Goal: Check status: Check status

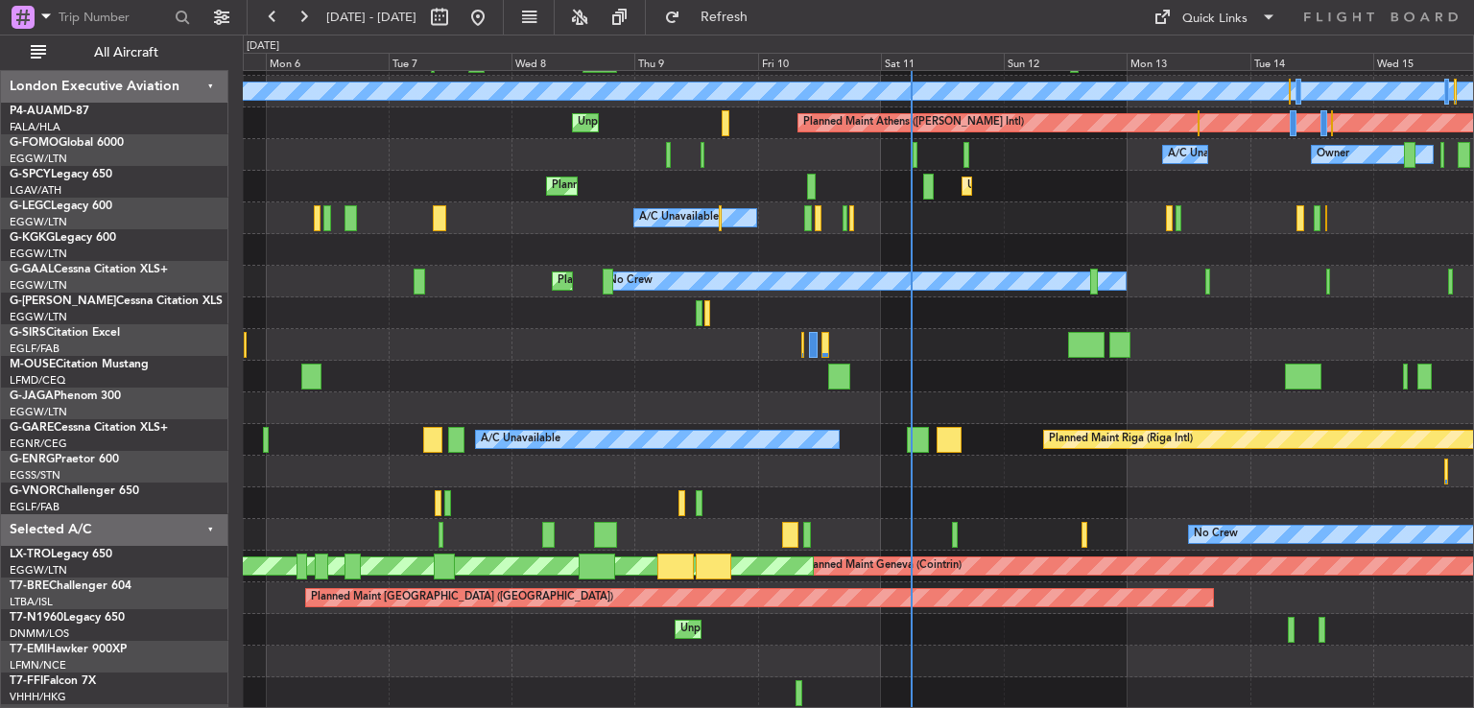
scroll to position [122, 0]
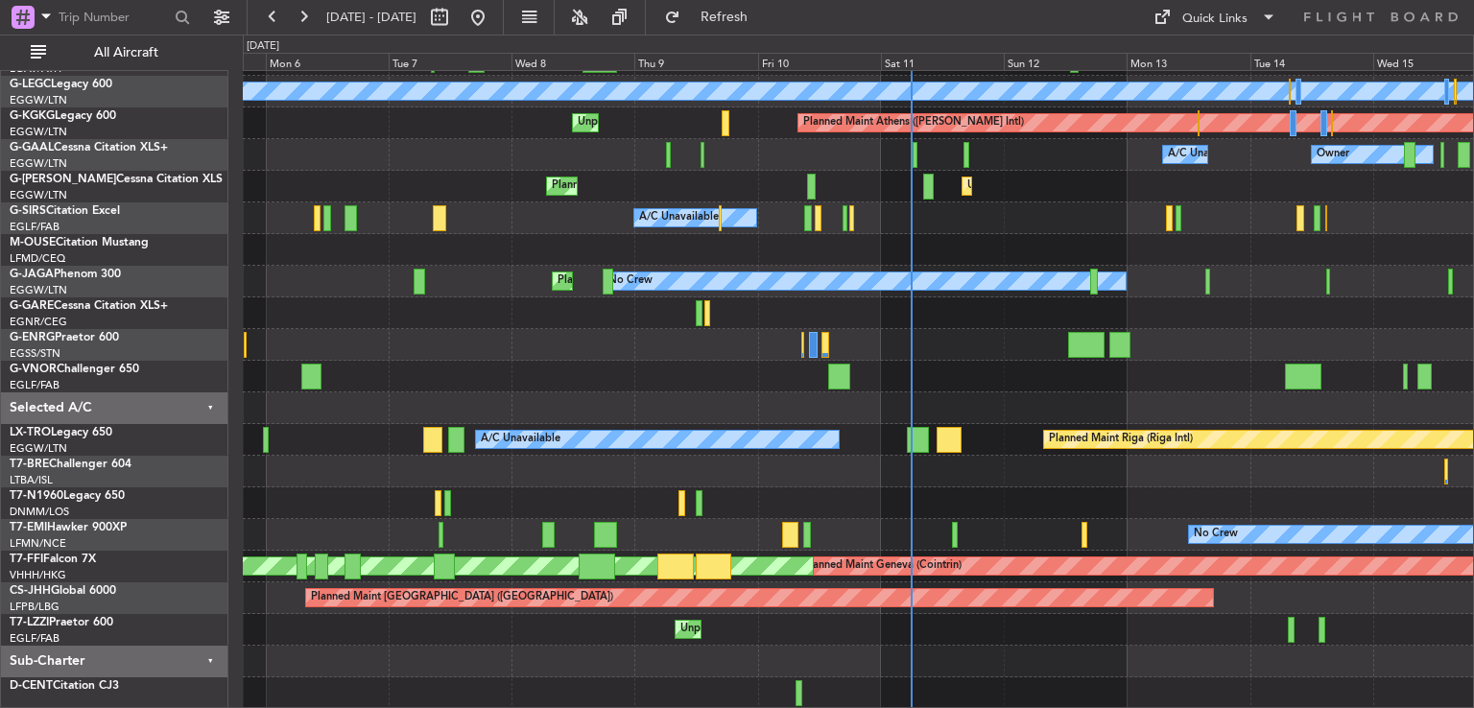
click at [969, 151] on div "Unplanned Maint Bremen Planned Maint London (Stansted) A/C Unavailable London (…" at bounding box center [858, 329] width 1230 height 760
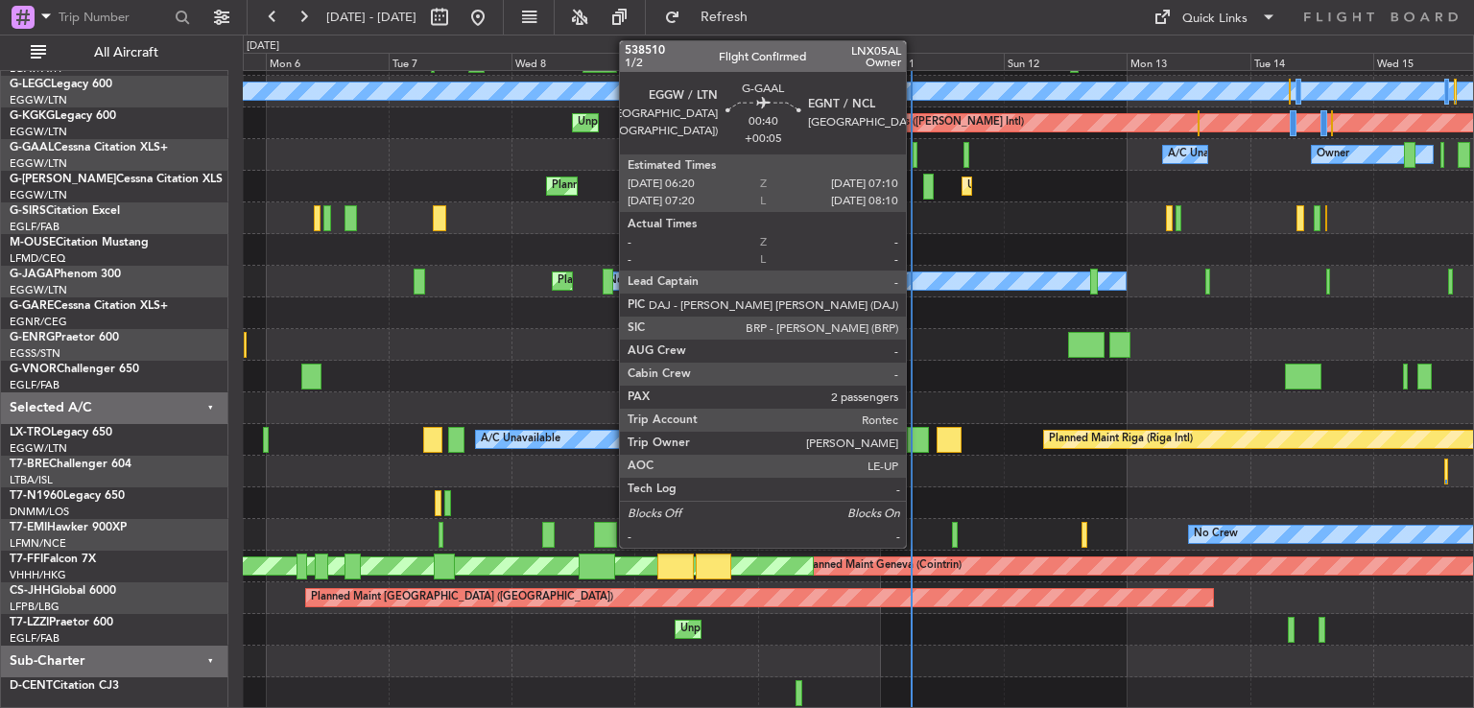
click at [915, 155] on div at bounding box center [915, 155] width 5 height 26
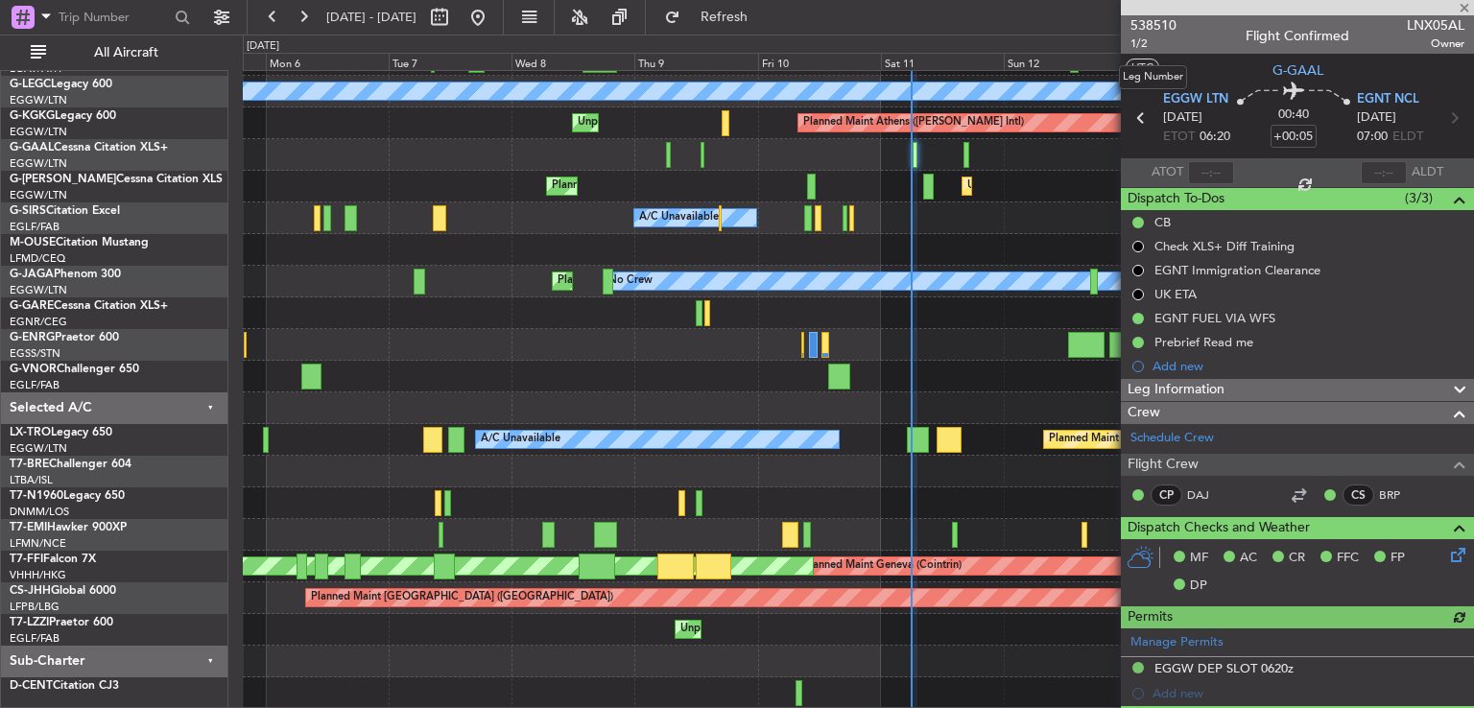
click at [1167, 36] on span "1/2" at bounding box center [1154, 44] width 46 height 16
click at [1463, 4] on span at bounding box center [1464, 8] width 19 height 17
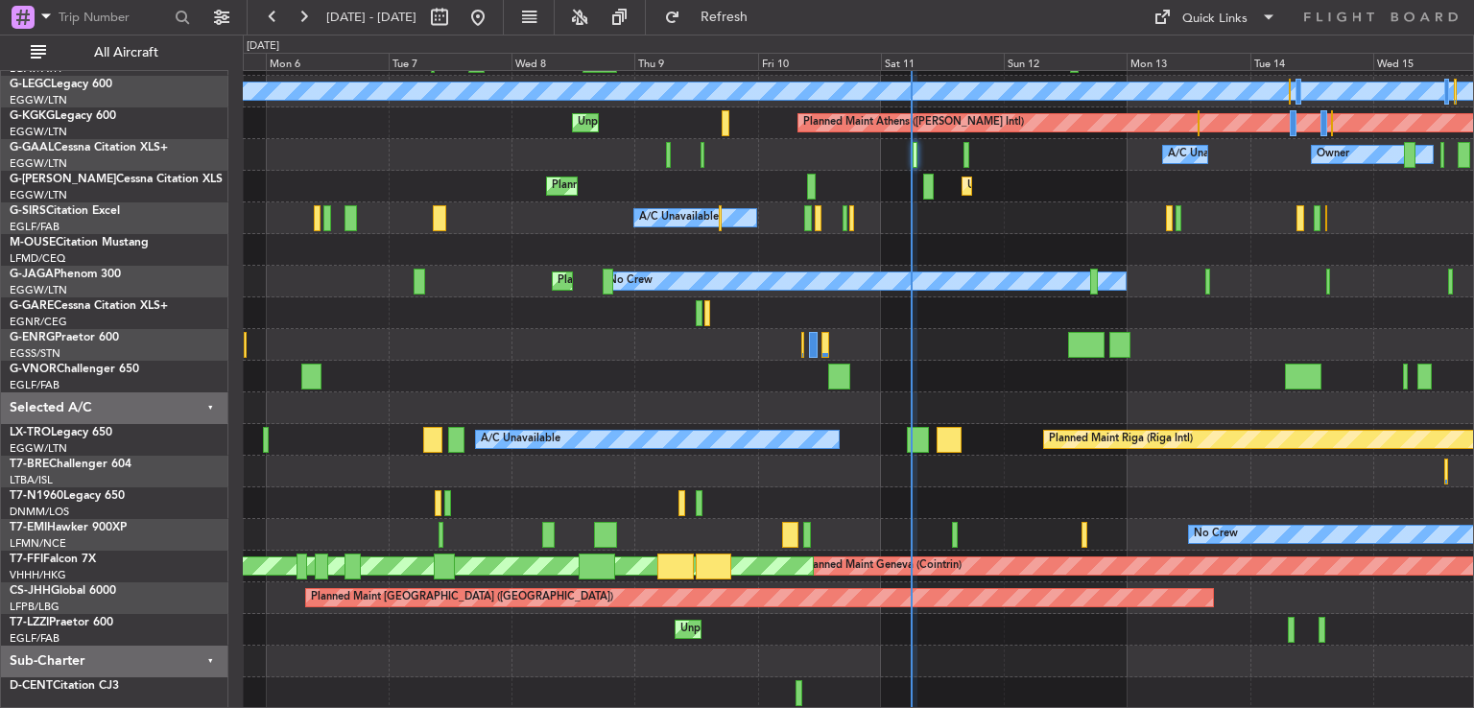
type input "0"
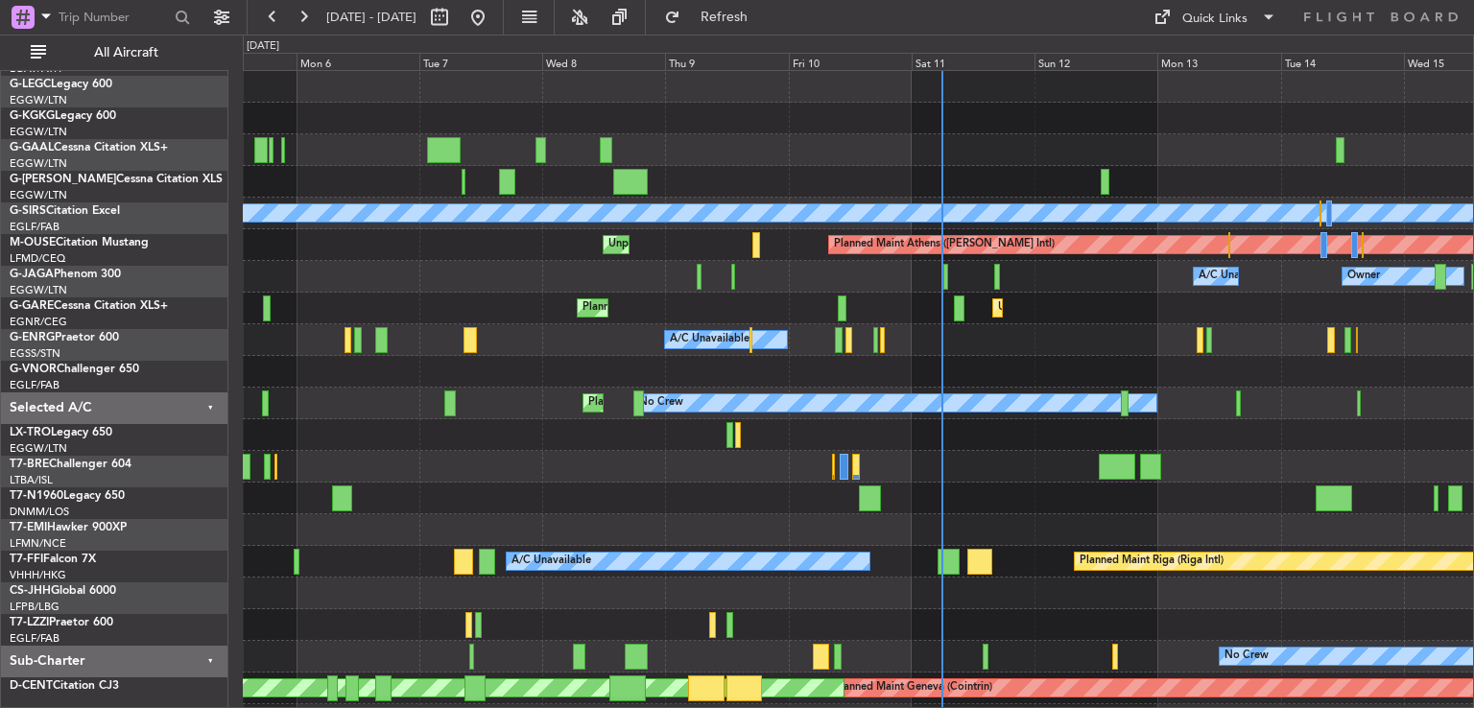
scroll to position [0, 0]
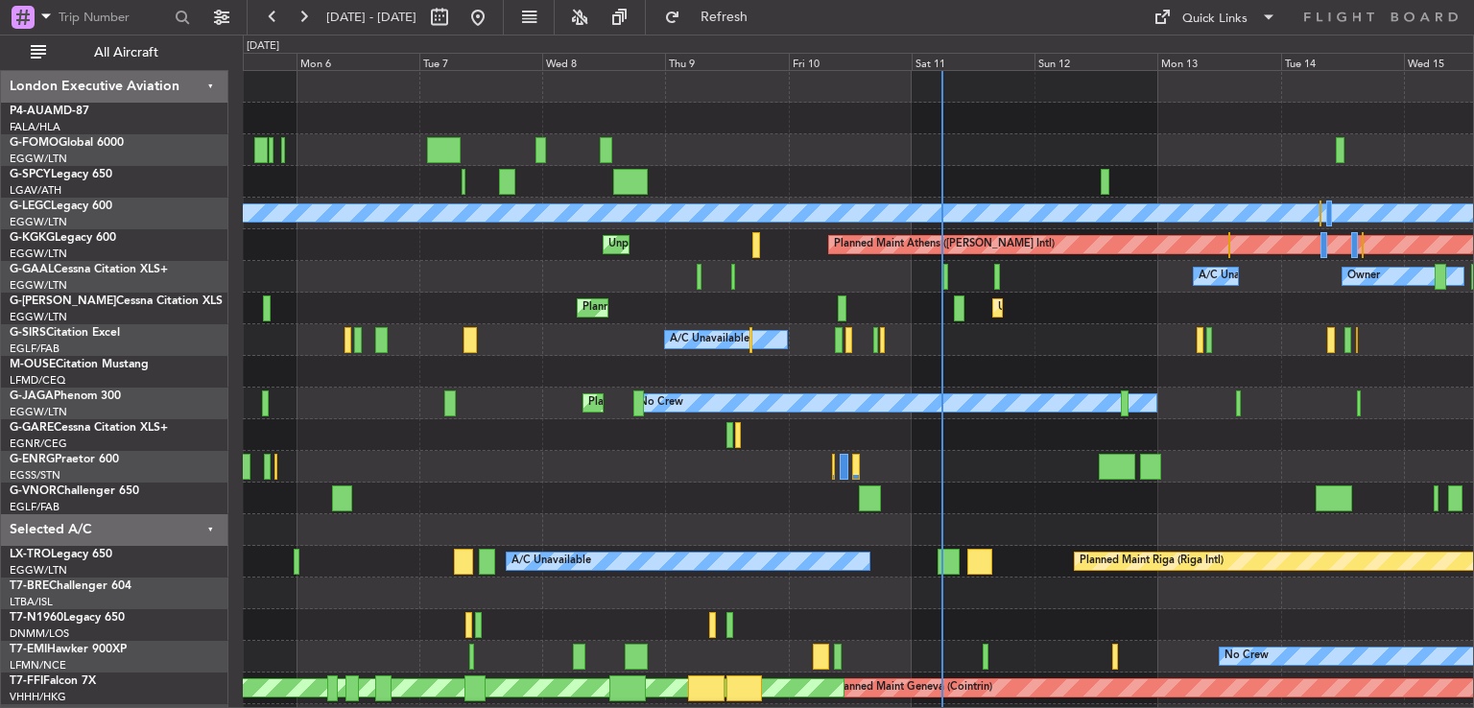
click at [983, 520] on div "Unplanned Maint Bremen Planned Maint London (Stansted) A/C Unavailable London (…" at bounding box center [858, 451] width 1230 height 760
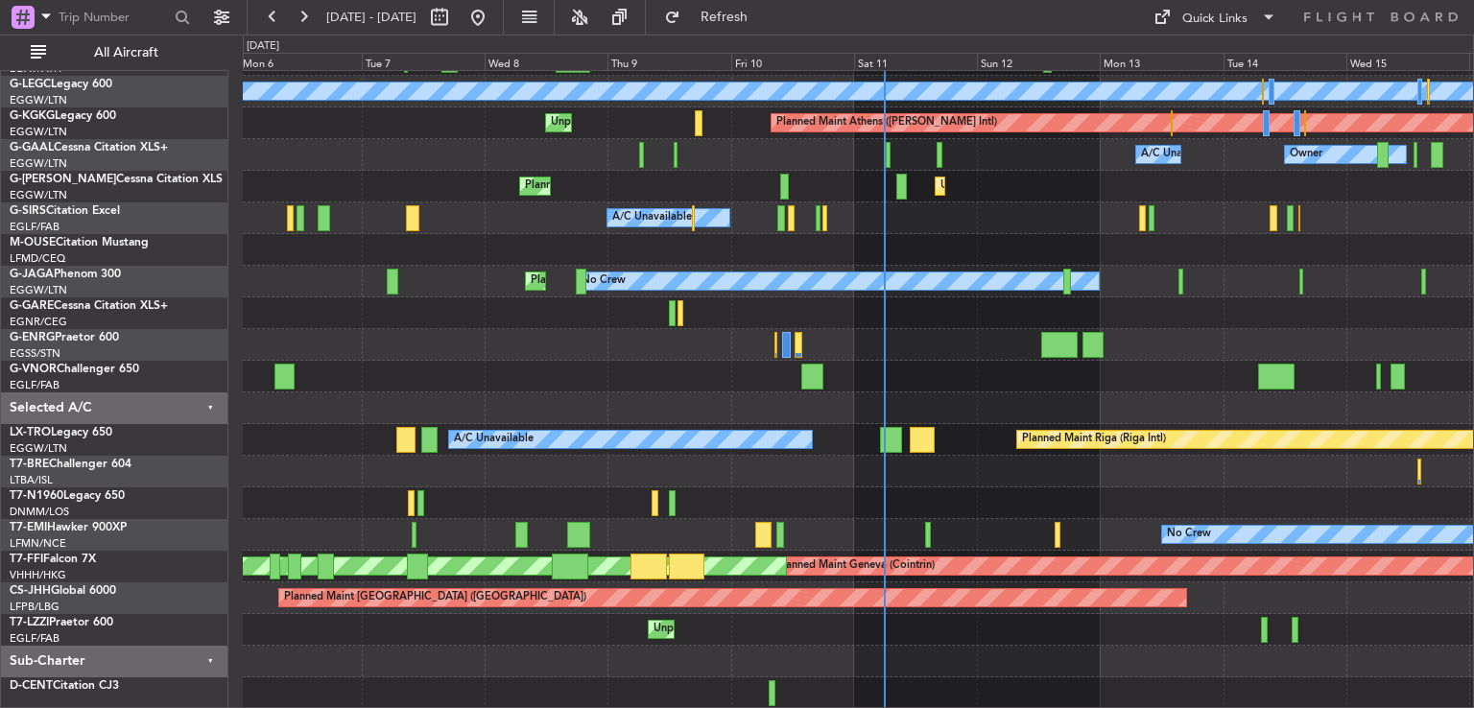
click at [908, 275] on div "Unplanned Maint Bremen Planned Maint London (Stansted) A/C Unavailable London (…" at bounding box center [858, 329] width 1230 height 760
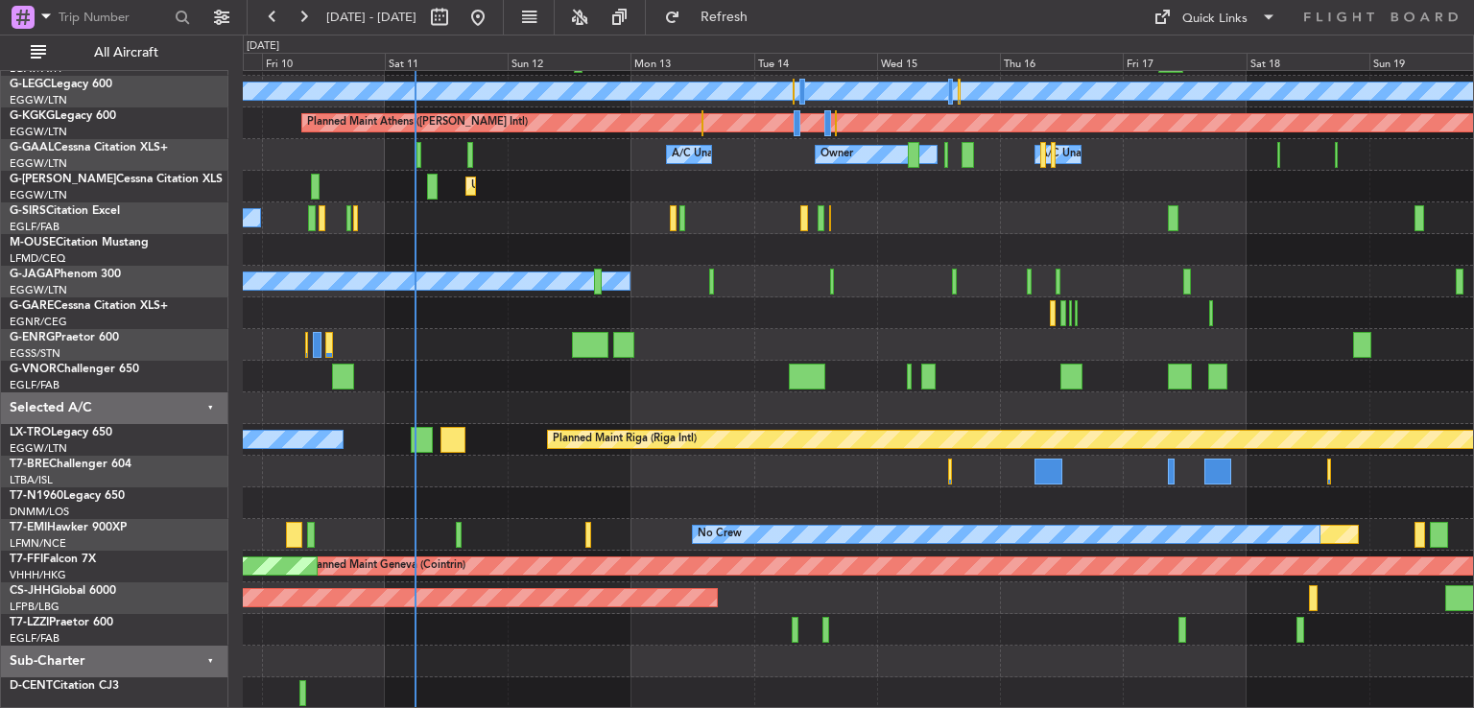
click at [624, 608] on div "Planned Maint London (Stansted) A/C Unavailable London (Luton) Planned Maint At…" at bounding box center [858, 329] width 1230 height 760
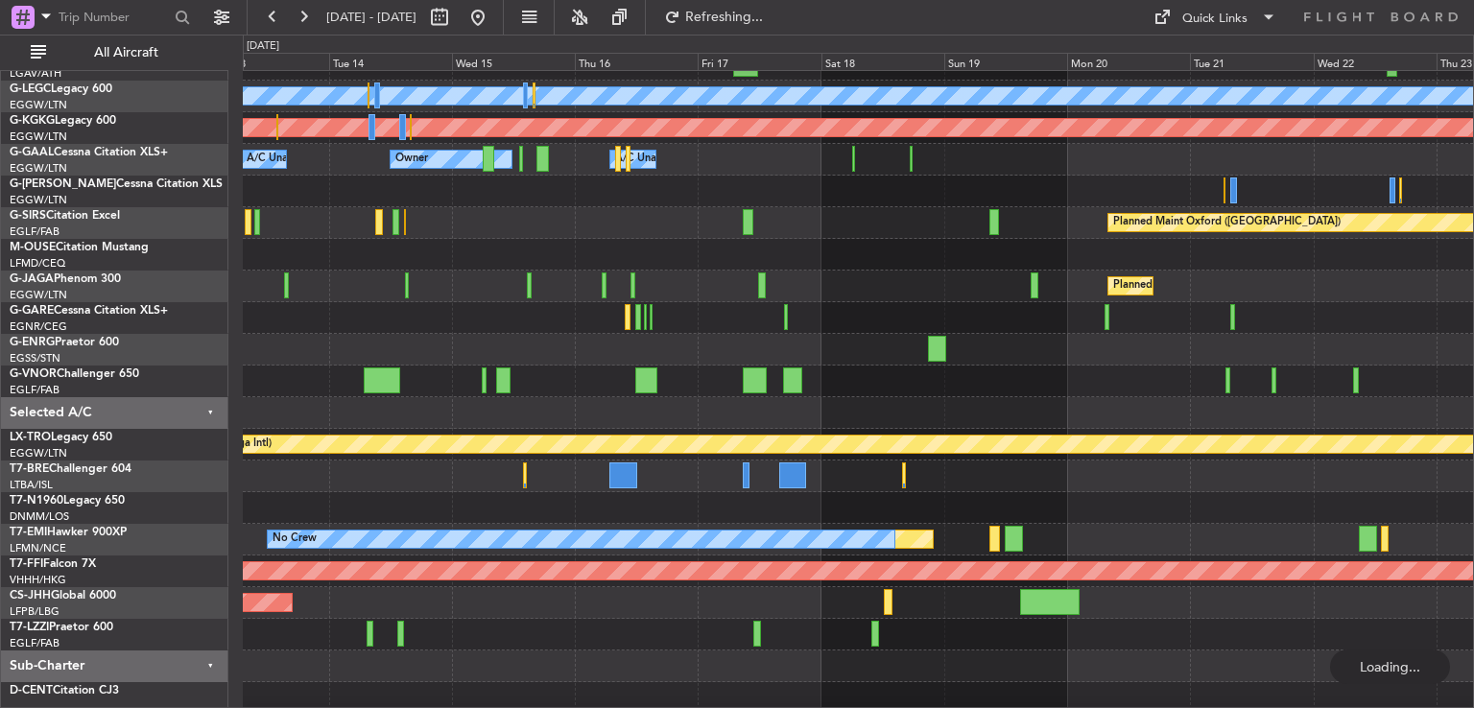
scroll to position [58, 0]
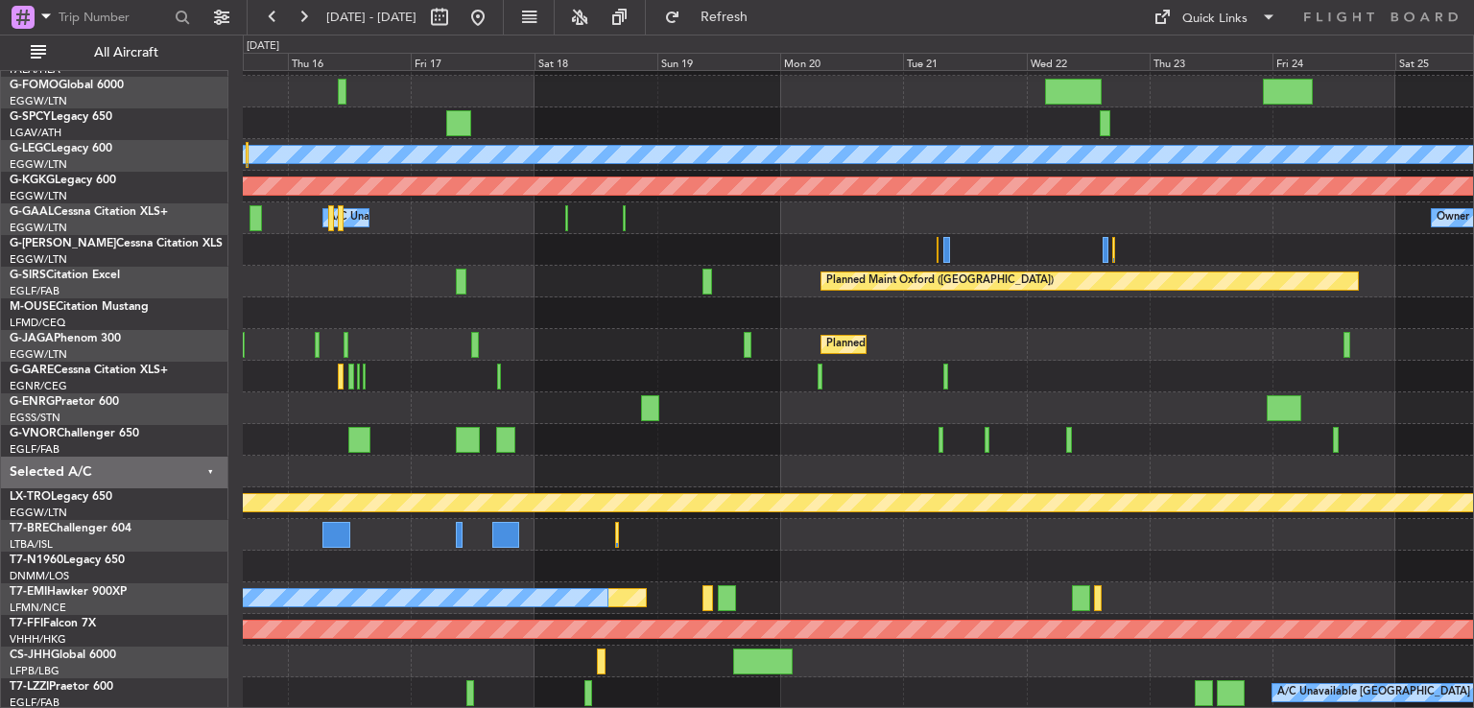
click at [710, 447] on div "Planned Maint London (Stansted) A/C Unavailable London (Luton) Planned Maint At…" at bounding box center [858, 360] width 1230 height 697
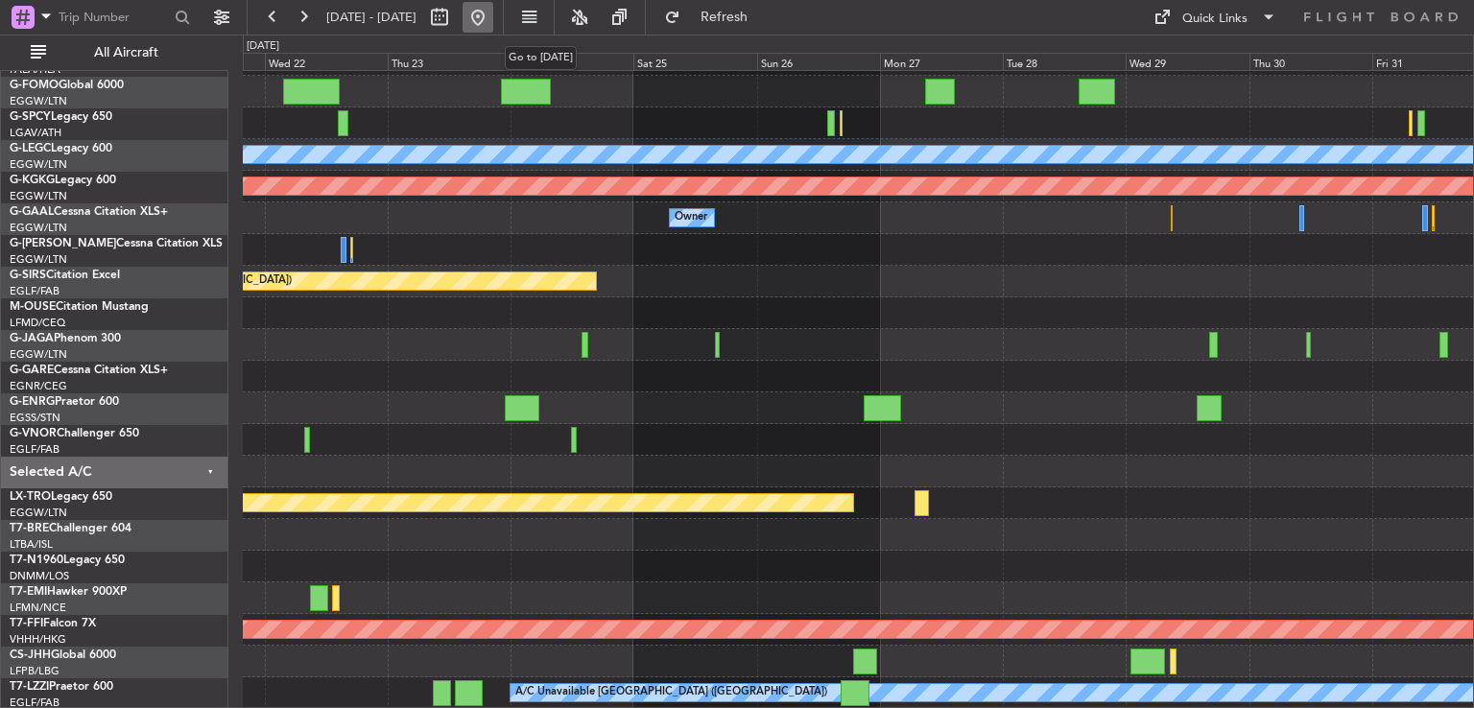
click at [493, 15] on button at bounding box center [478, 17] width 31 height 31
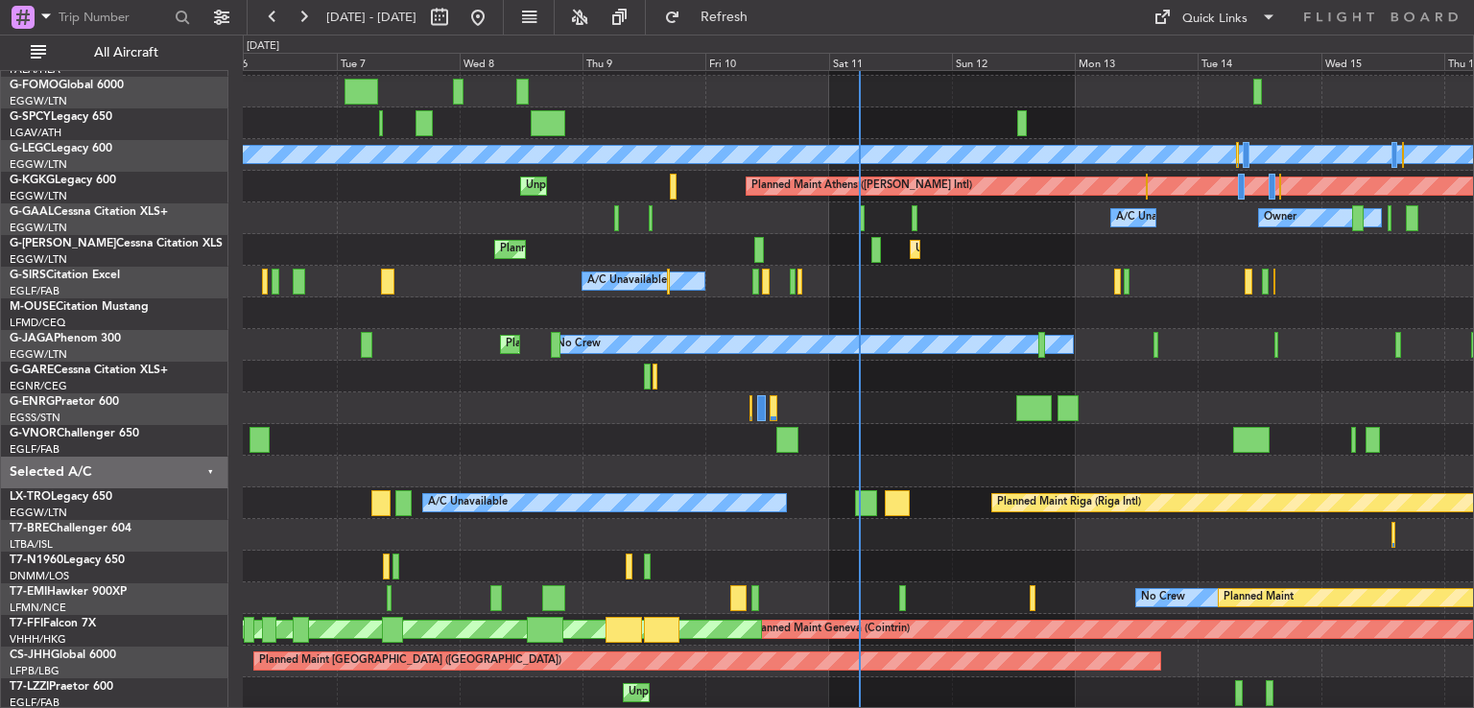
click at [653, 460] on div "Planned Maint London (Stansted) A/C Unavailable London (Luton) Planned Maint At…" at bounding box center [858, 392] width 1230 height 760
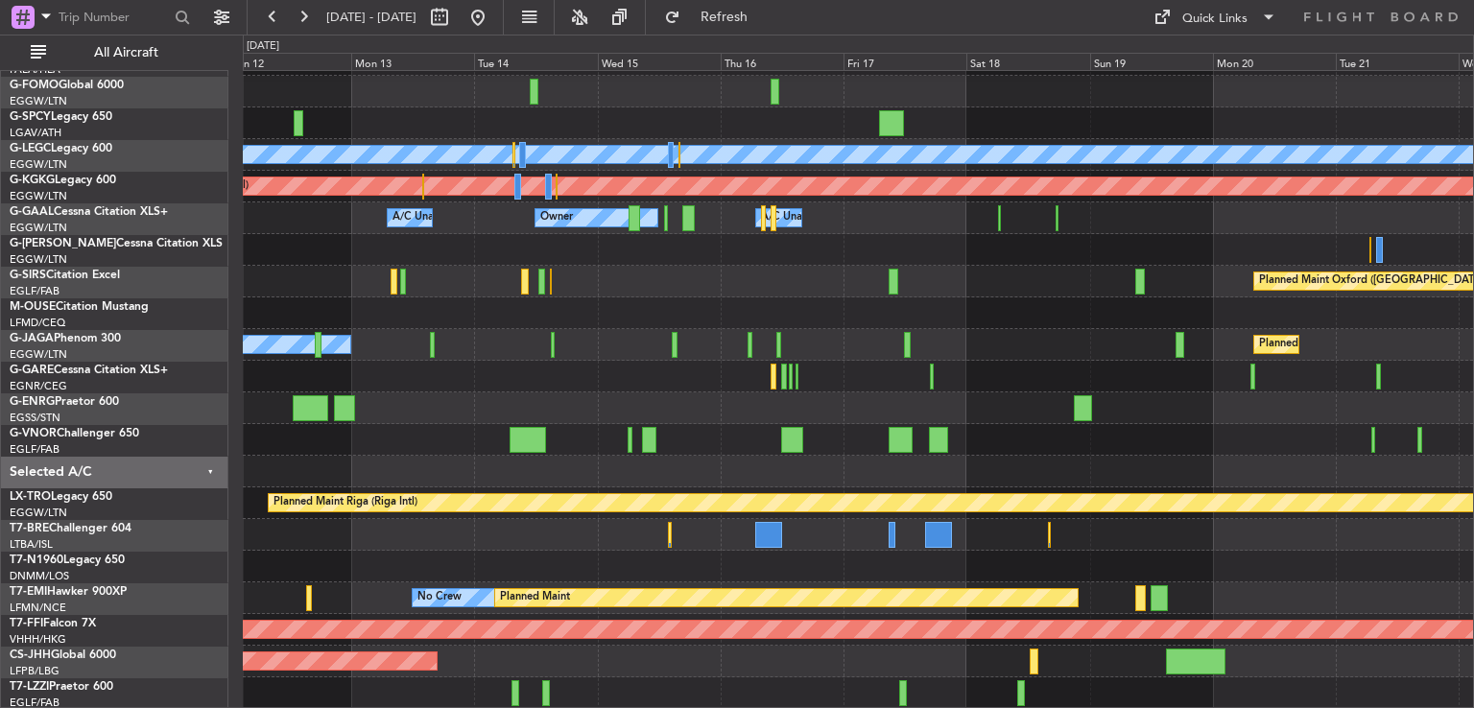
click at [993, 418] on div "Planned Maint London (Stansted) A/C Unavailable London (Luton) Planned Maint At…" at bounding box center [858, 360] width 1230 height 697
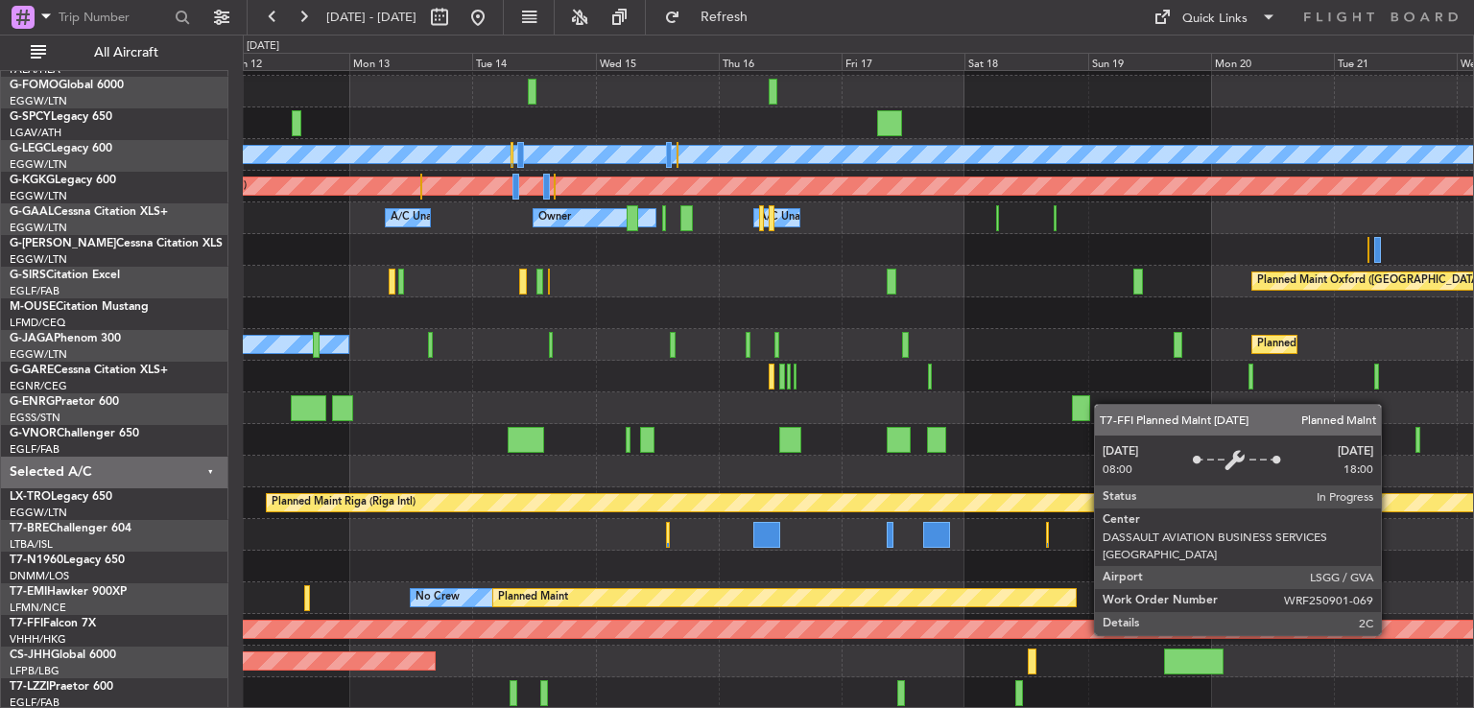
click at [1390, 634] on div "Planned Maint Geneva (Cointrin)" at bounding box center [1362, 629] width 2682 height 17
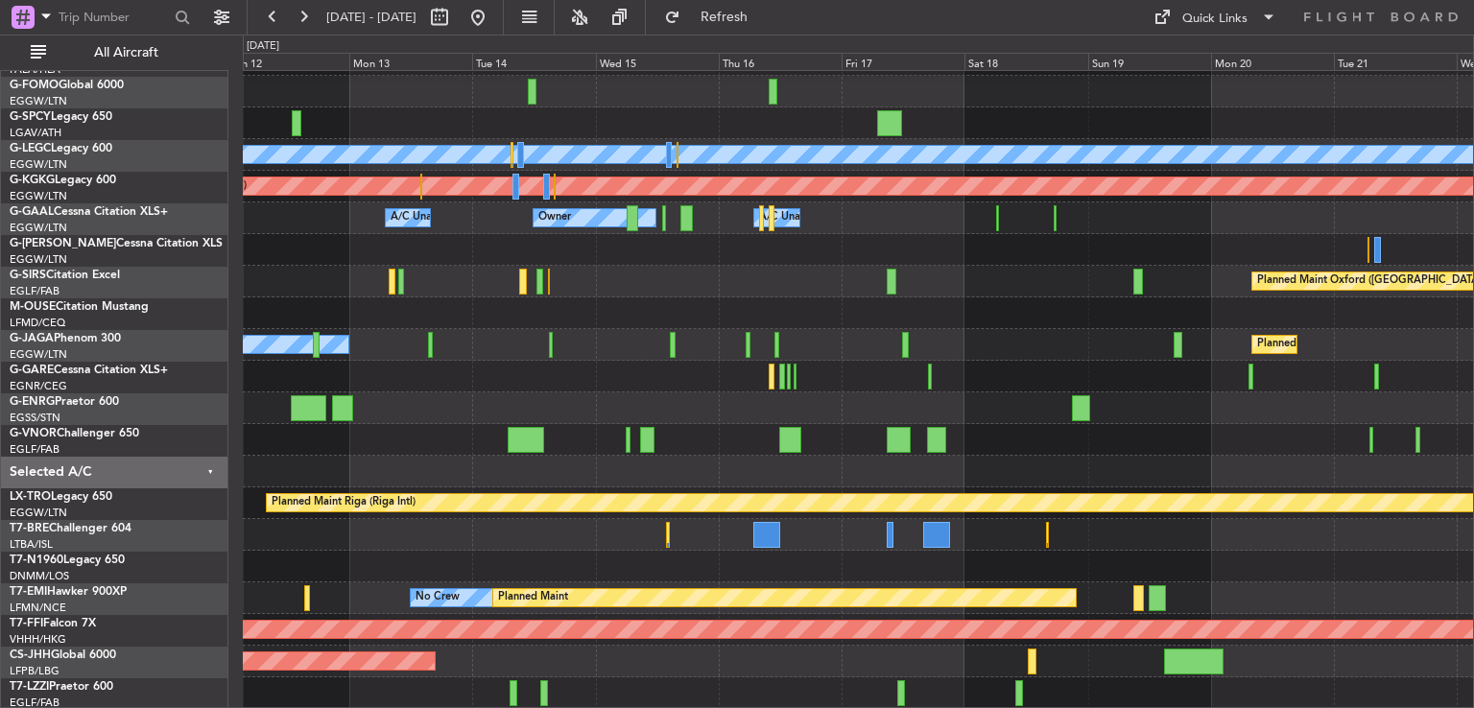
click at [1349, 579] on div at bounding box center [858, 567] width 1230 height 32
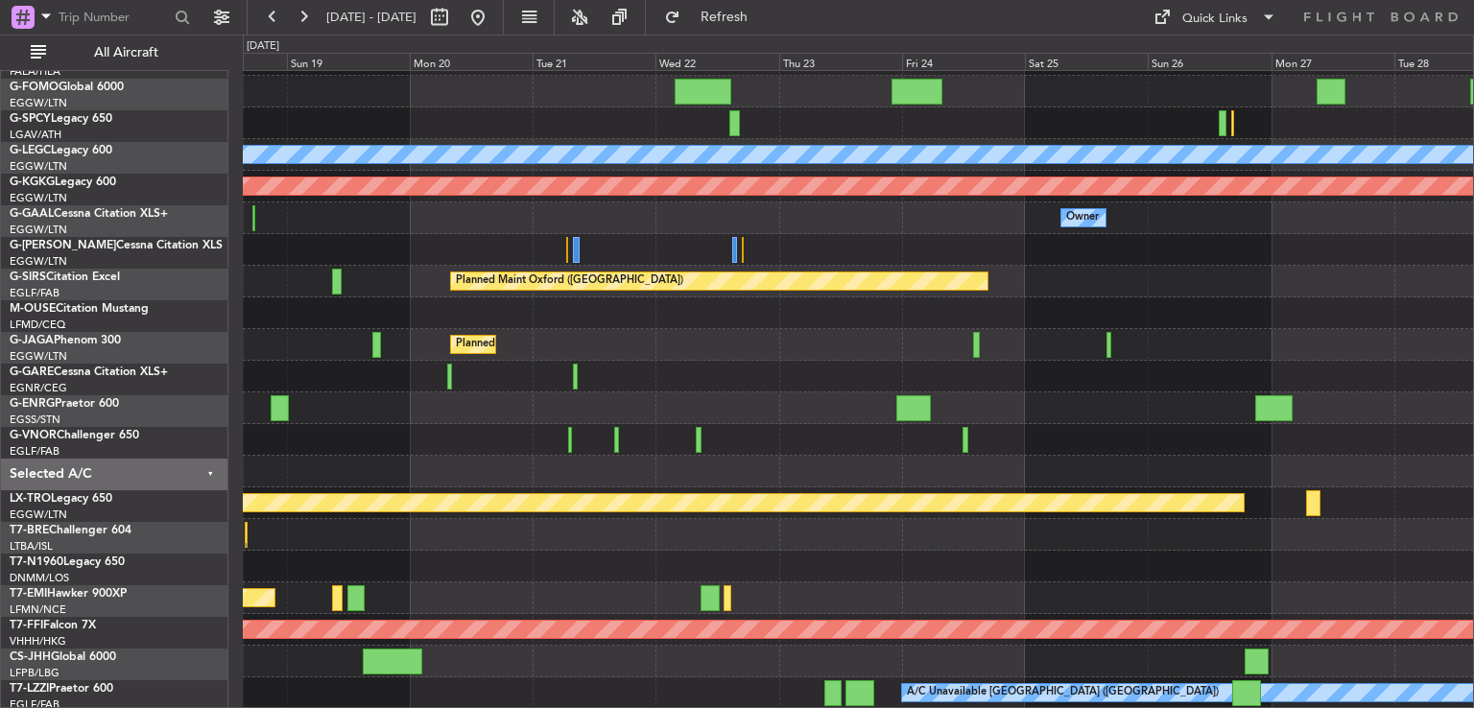
click at [475, 555] on div at bounding box center [858, 567] width 1230 height 32
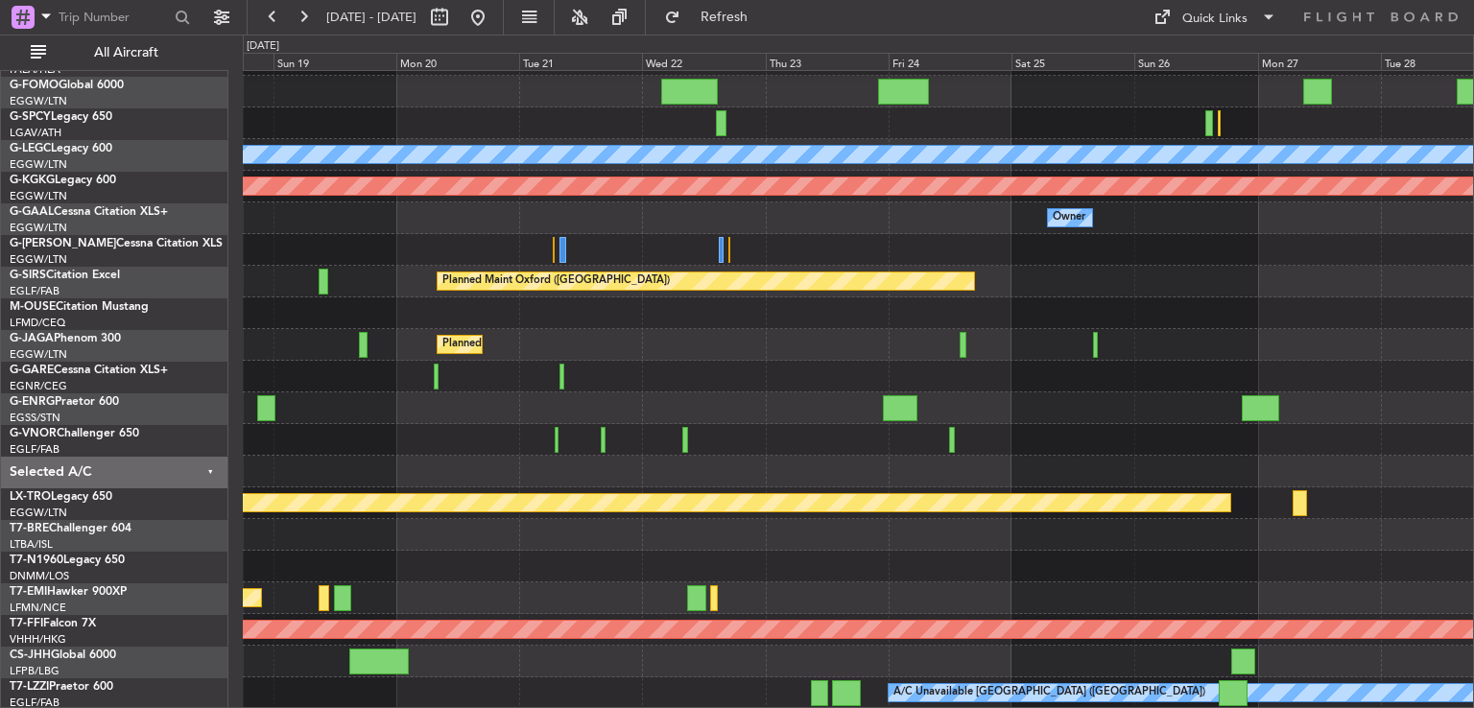
scroll to position [3, 0]
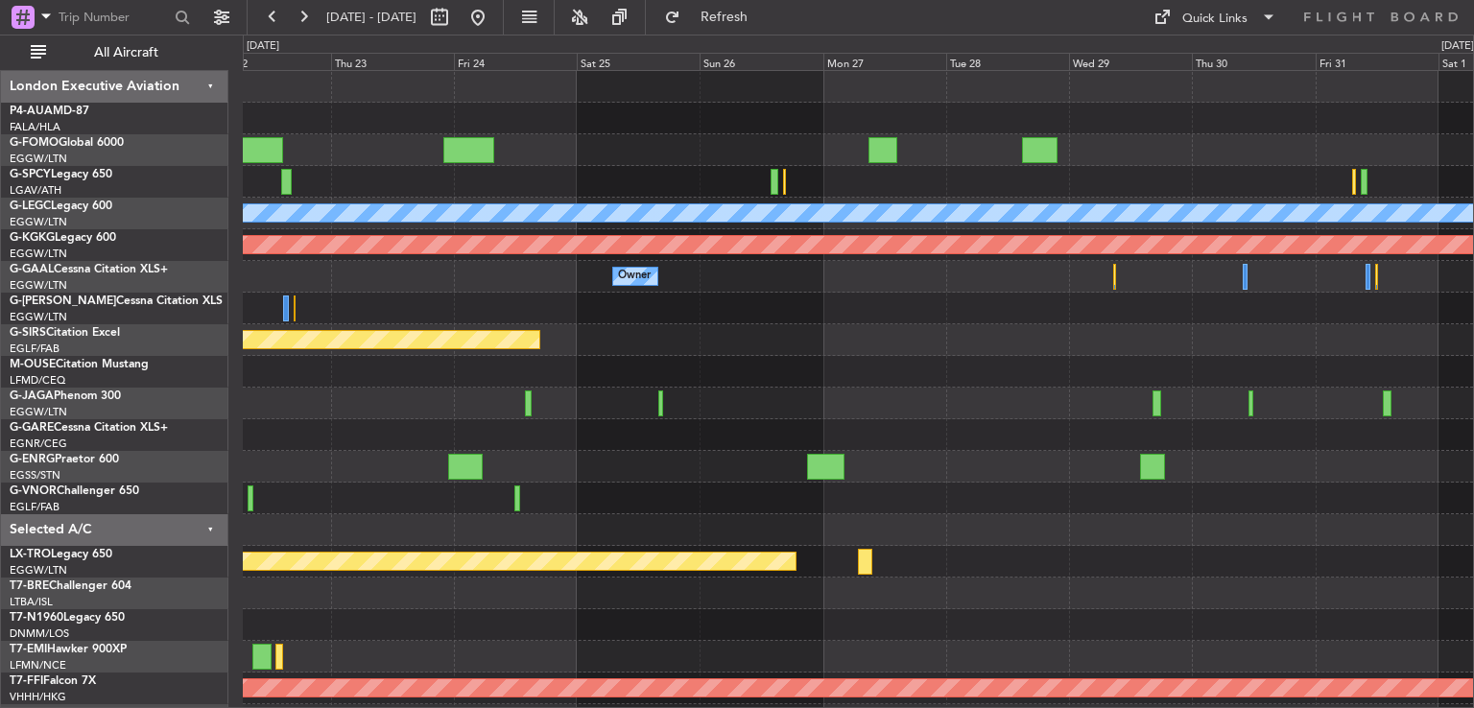
click at [624, 704] on div at bounding box center [858, 720] width 1230 height 32
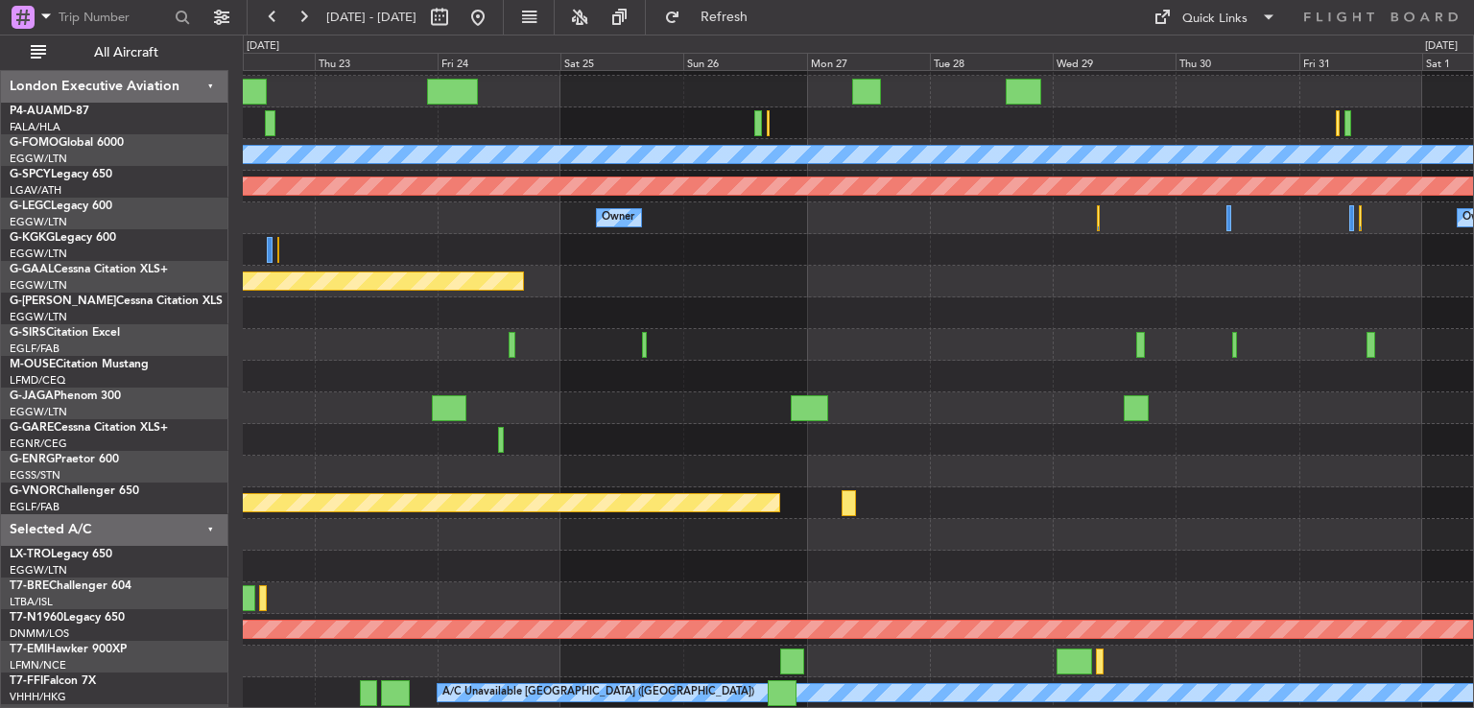
scroll to position [58, 0]
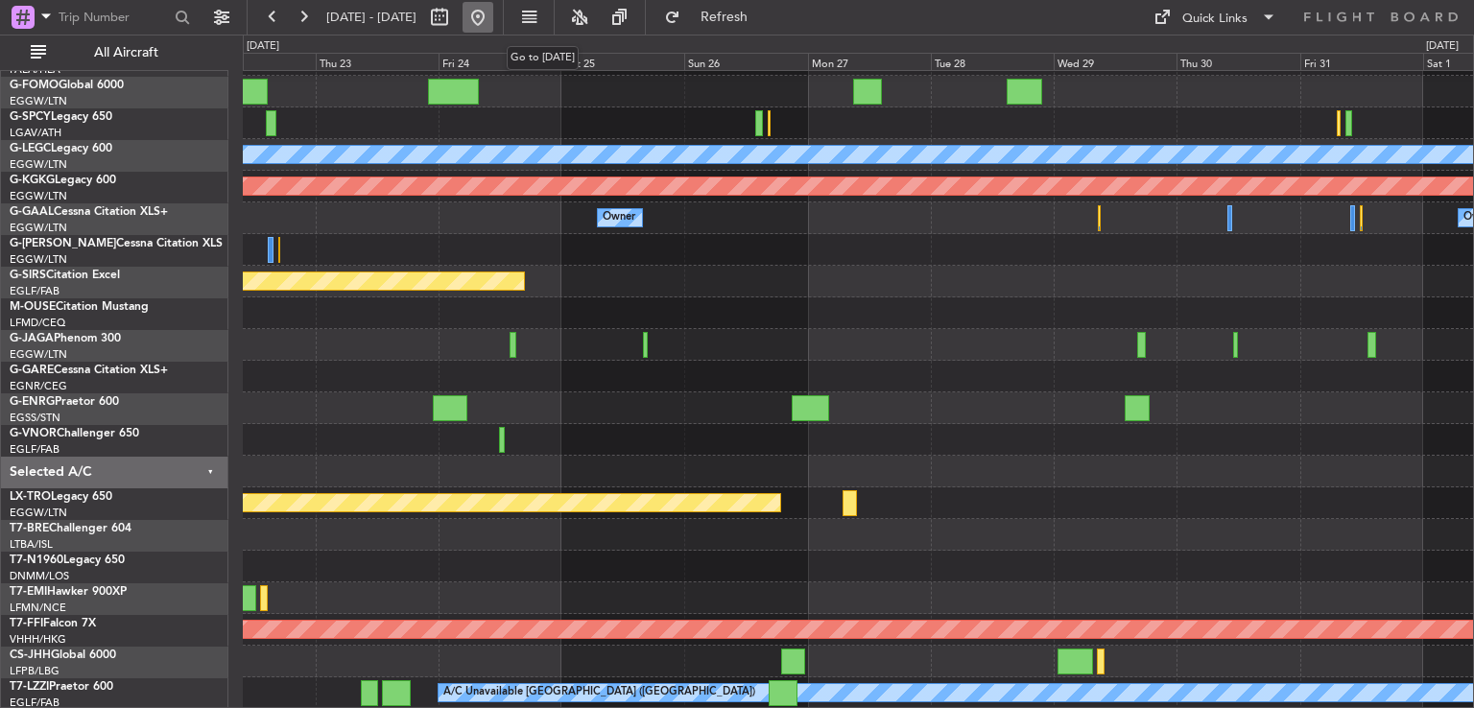
click at [493, 21] on button at bounding box center [478, 17] width 31 height 31
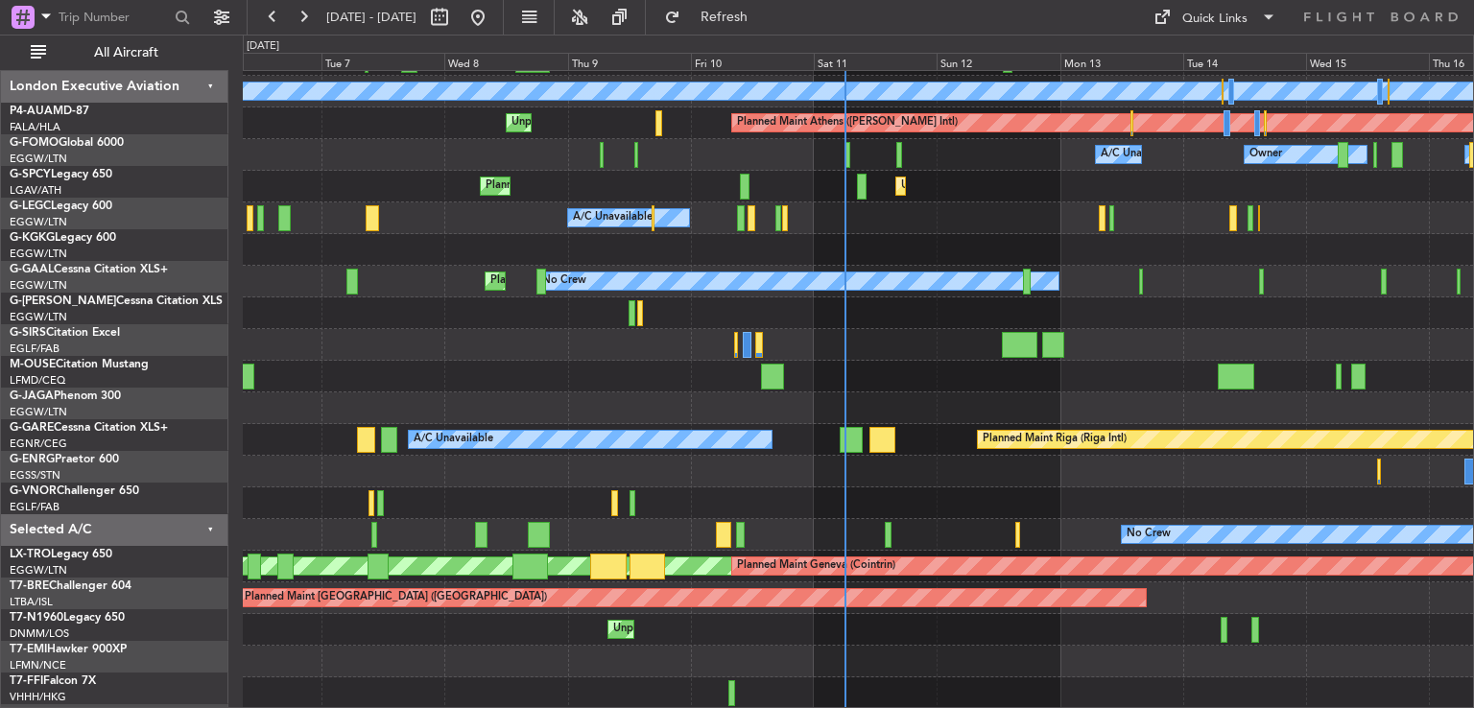
scroll to position [122, 0]
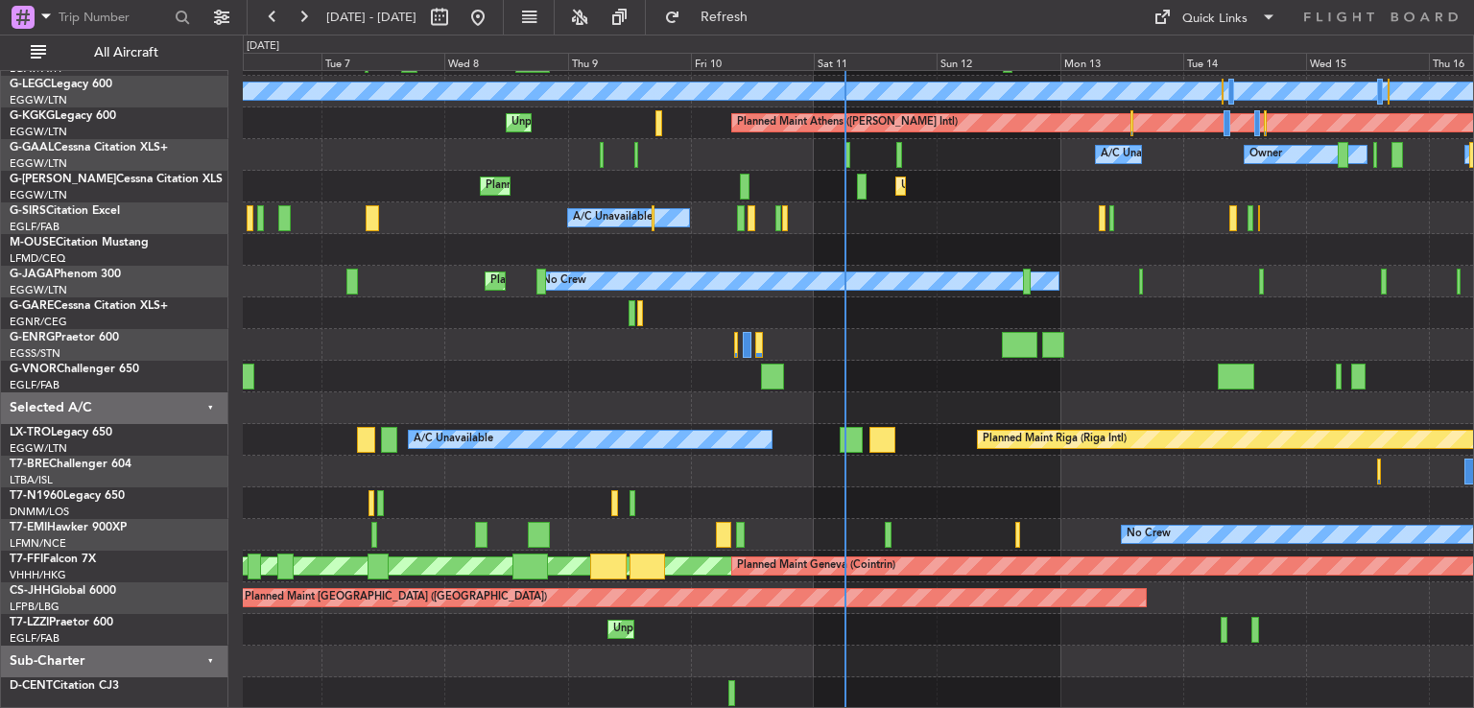
click at [1119, 307] on div "Planned Maint [GEOGRAPHIC_DATA] ([GEOGRAPHIC_DATA]) A/C Unavailable [GEOGRAPHIC…" at bounding box center [858, 329] width 1230 height 760
click at [493, 8] on button at bounding box center [478, 17] width 31 height 31
